Goal: Task Accomplishment & Management: Manage account settings

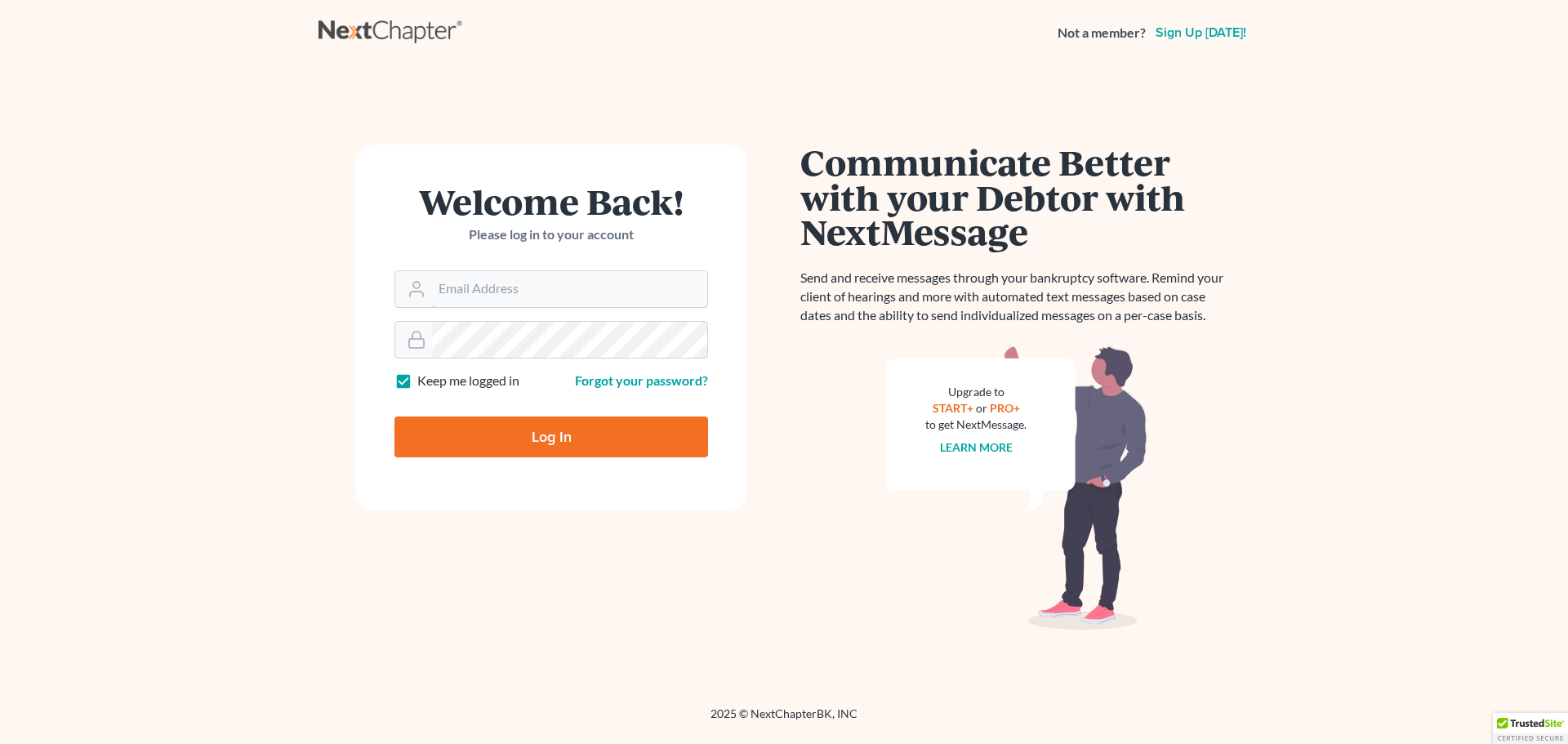
type input "[EMAIL_ADDRESS][DOMAIN_NAME]"
click at [458, 429] on input "Log In" at bounding box center [551, 436] width 314 height 41
type input "Thinking..."
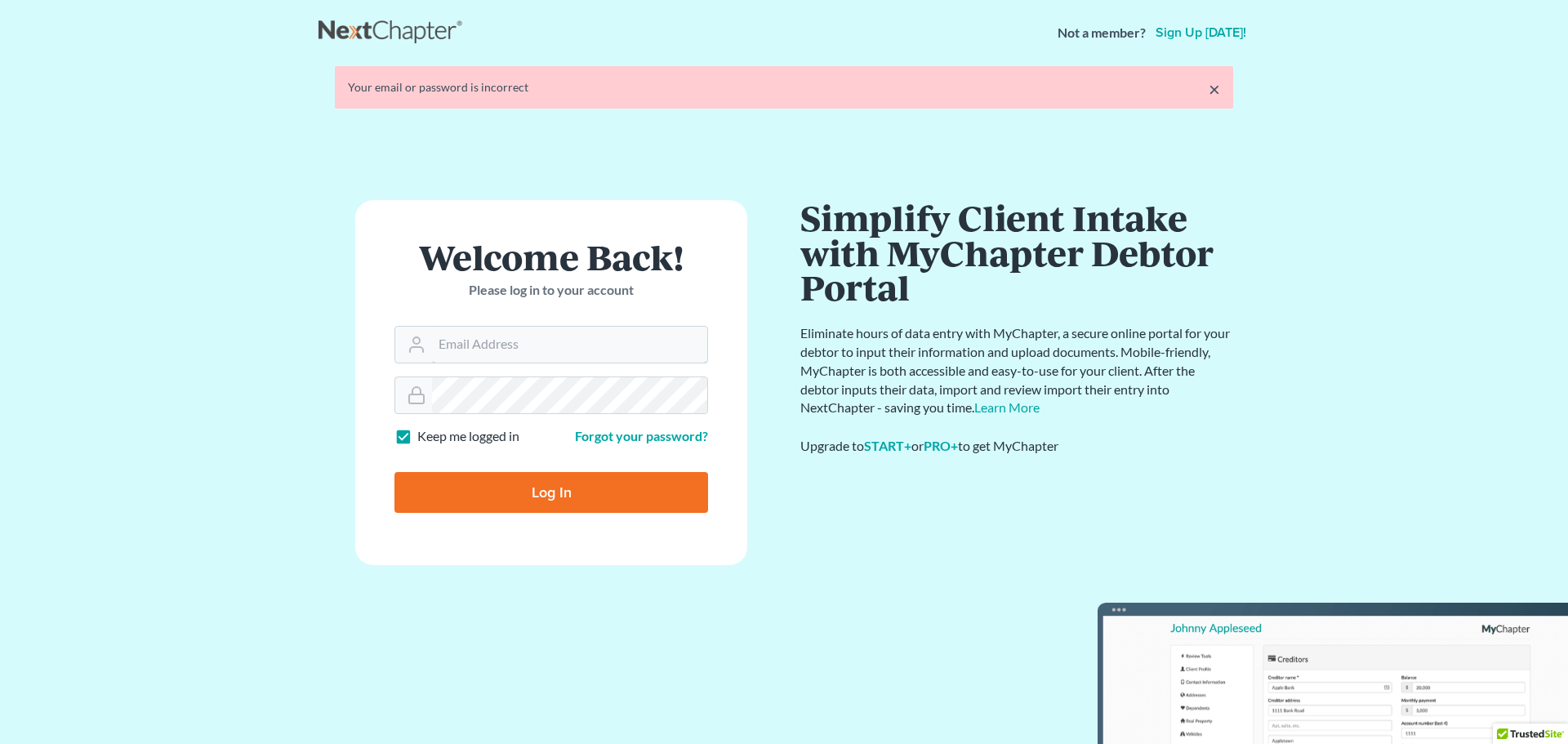
type input "[EMAIL_ADDRESS][DOMAIN_NAME]"
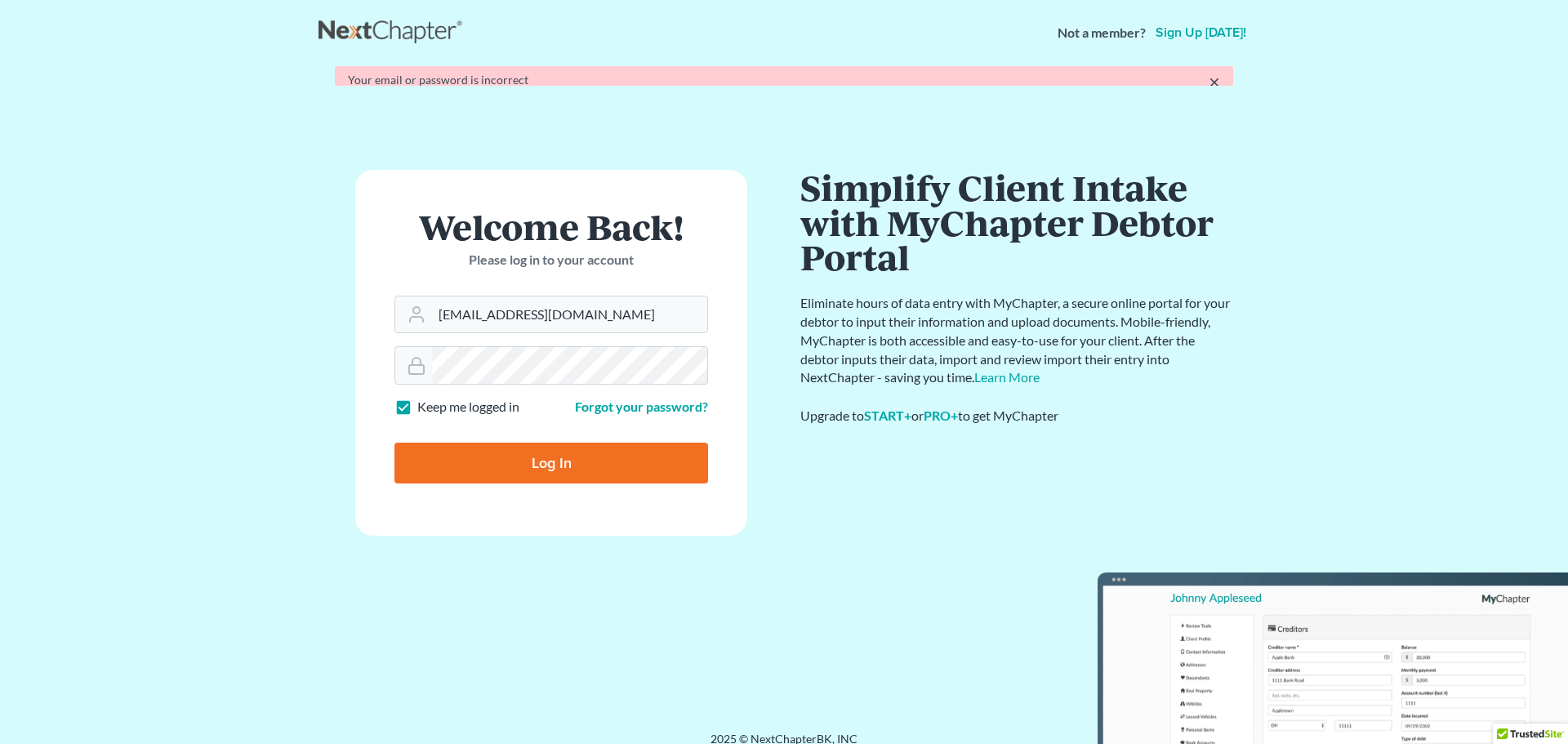
click at [568, 491] on form "Welcome Back! Please log in to your account Email Address [EMAIL_ADDRESS][DOMAI…" at bounding box center [551, 352] width 392 height 365
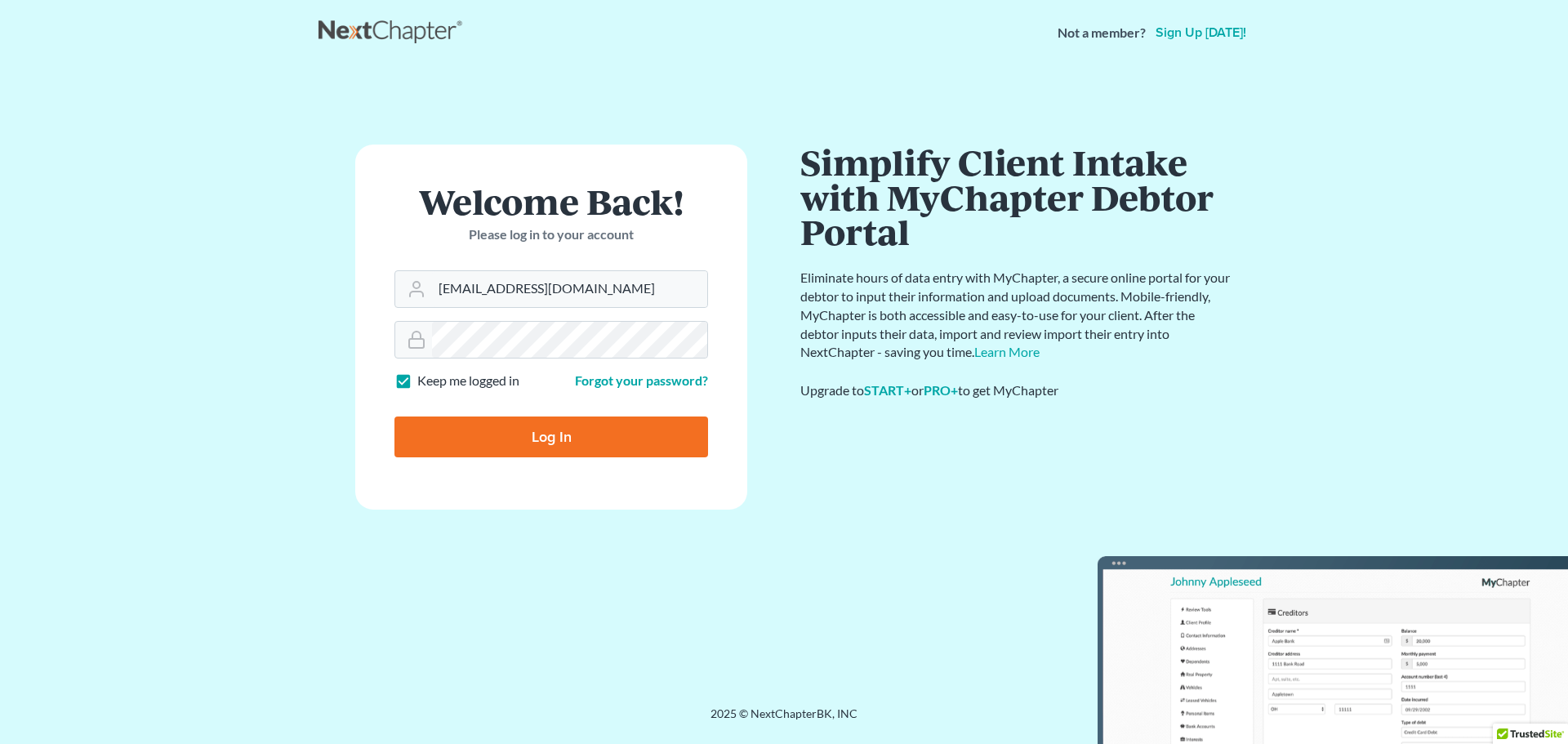
click at [558, 429] on input "Log In" at bounding box center [551, 436] width 314 height 41
type input "Thinking..."
